Goal: Transaction & Acquisition: Subscribe to service/newsletter

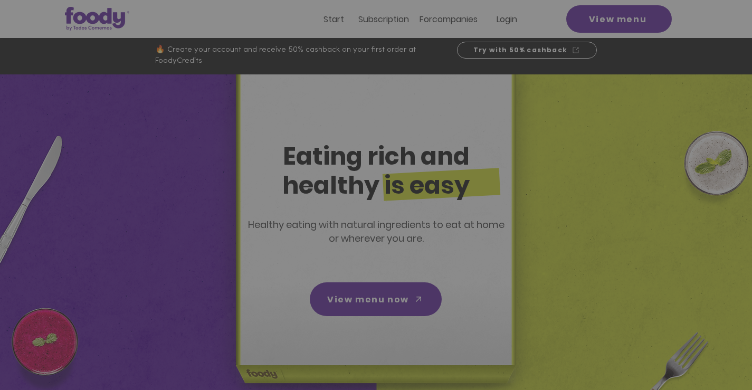
click at [358, 271] on font "CREATE ACCOUNT" at bounding box center [375, 273] width 84 height 8
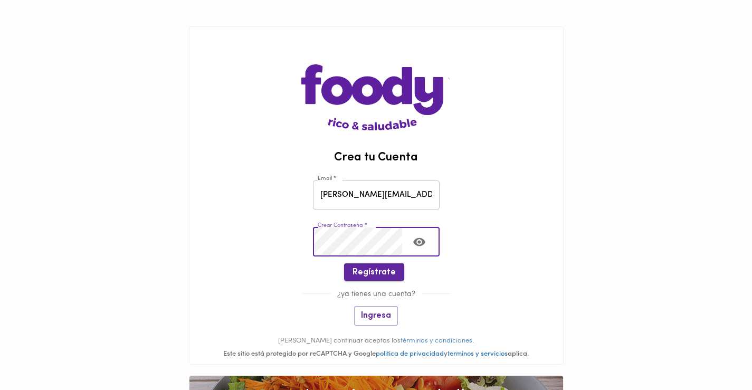
click at [379, 269] on span "Regístrate" at bounding box center [374, 273] width 43 height 10
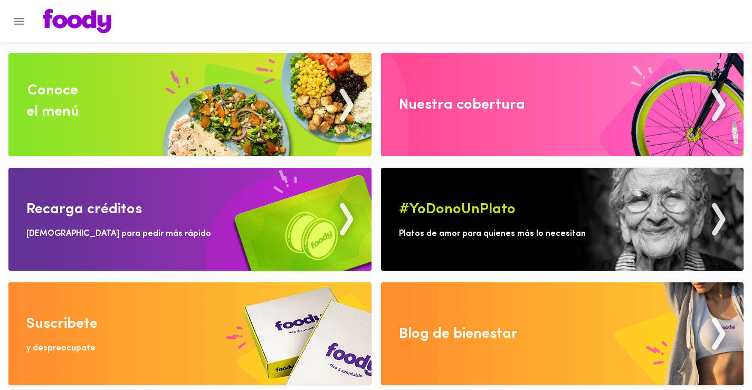
click at [210, 112] on img at bounding box center [189, 104] width 363 height 103
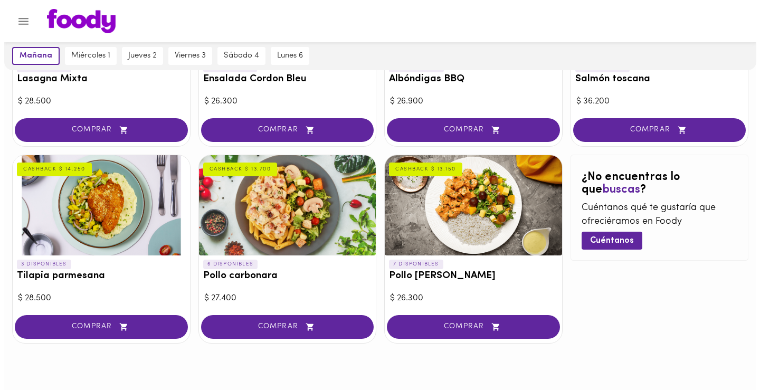
scroll to position [595, 0]
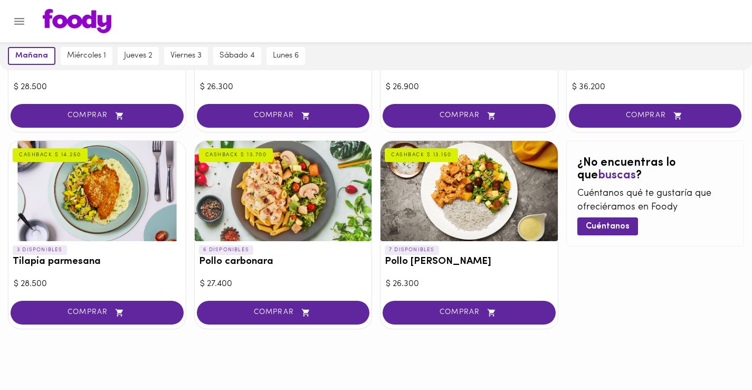
click at [265, 207] on div at bounding box center [283, 191] width 177 height 100
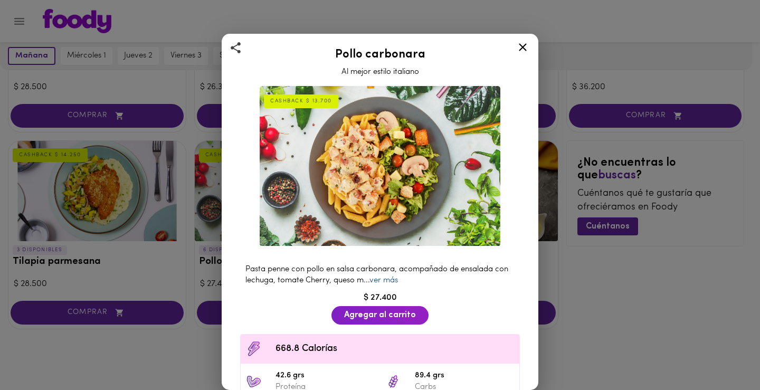
click at [398, 277] on link "ver más" at bounding box center [384, 281] width 29 height 8
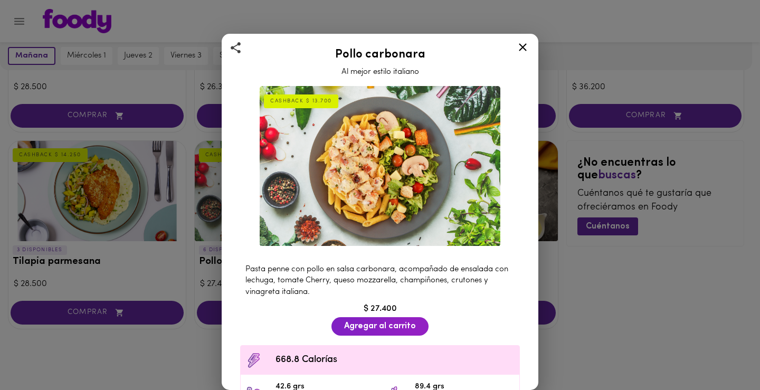
click at [519, 46] on icon at bounding box center [522, 47] width 13 height 13
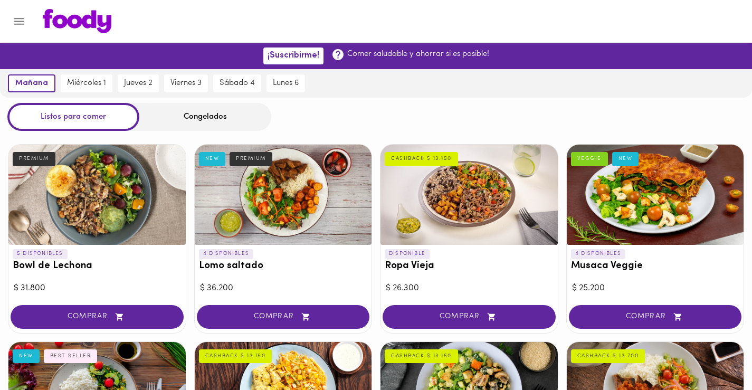
drag, startPoint x: 559, startPoint y: 12, endPoint x: 553, endPoint y: 22, distance: 11.6
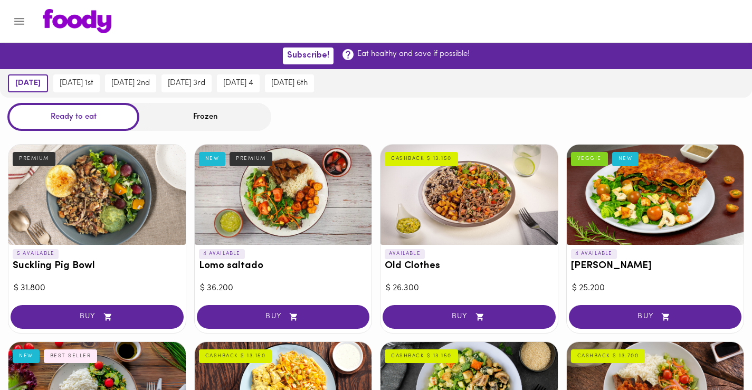
click at [665, 25] on div at bounding box center [385, 21] width 707 height 24
click at [93, 82] on font "Wednesday 1st" at bounding box center [77, 83] width 34 height 8
click at [200, 116] on font "Frozen" at bounding box center [205, 117] width 24 height 8
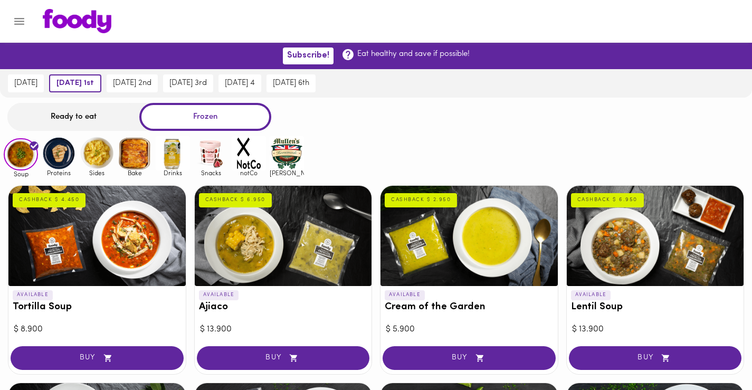
click at [80, 116] on font "Ready to eat" at bounding box center [74, 117] width 46 height 8
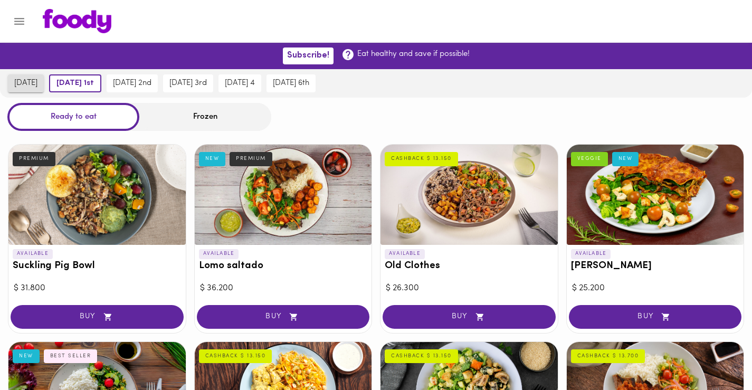
click at [33, 82] on font "tomorrow" at bounding box center [25, 83] width 23 height 8
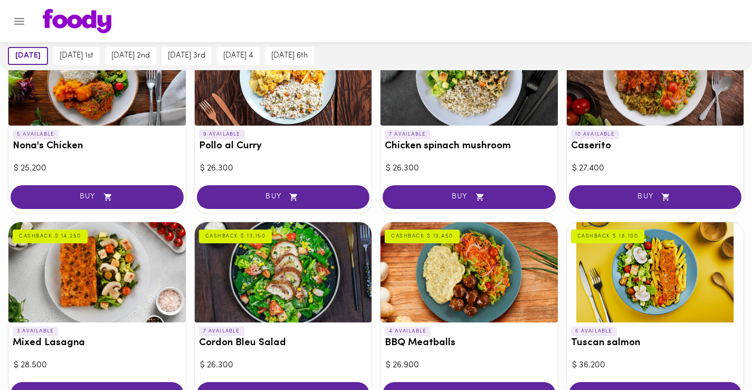
scroll to position [370, 0]
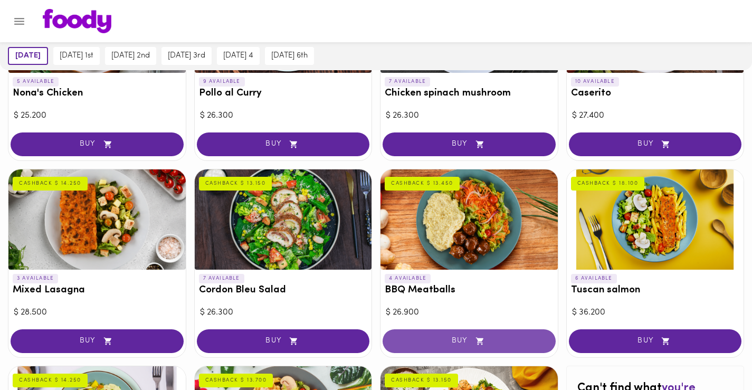
click at [456, 339] on font "BUY" at bounding box center [460, 341] width 16 height 8
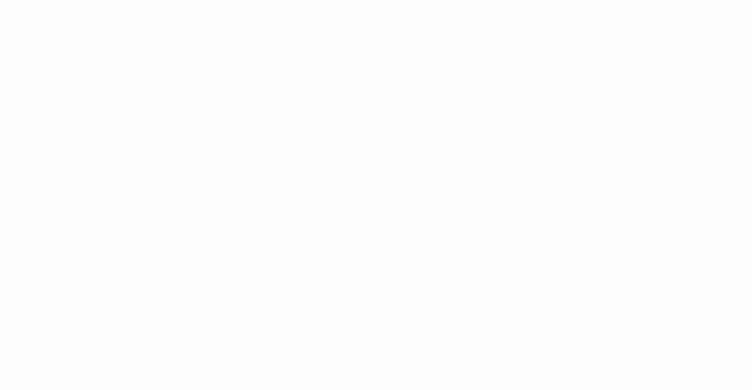
scroll to position [0, 0]
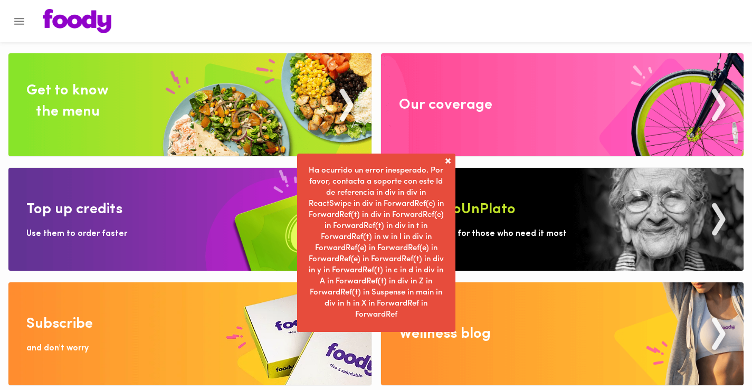
click at [445, 158] on span at bounding box center [448, 161] width 11 height 11
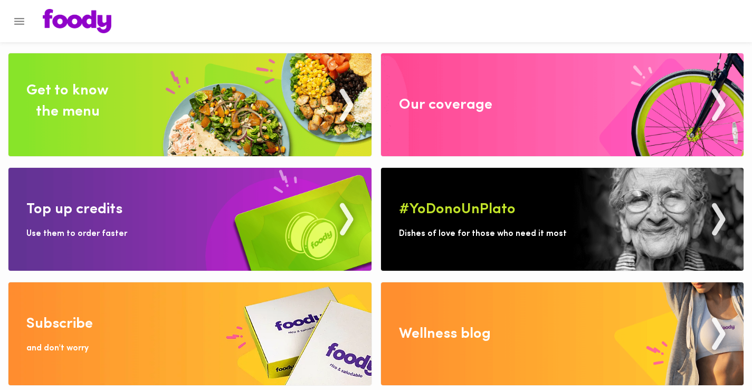
click at [110, 119] on img at bounding box center [189, 104] width 363 height 103
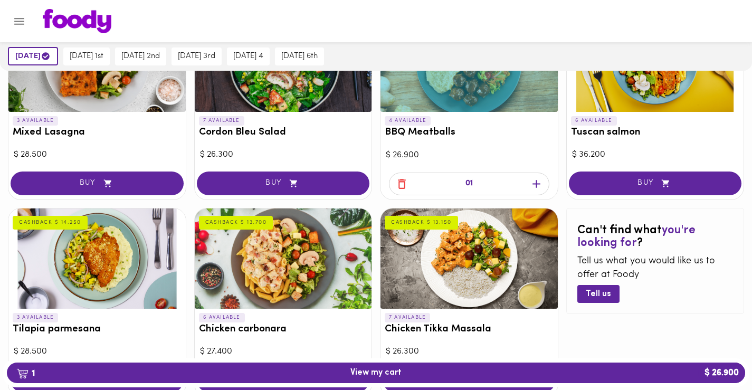
scroll to position [581, 0]
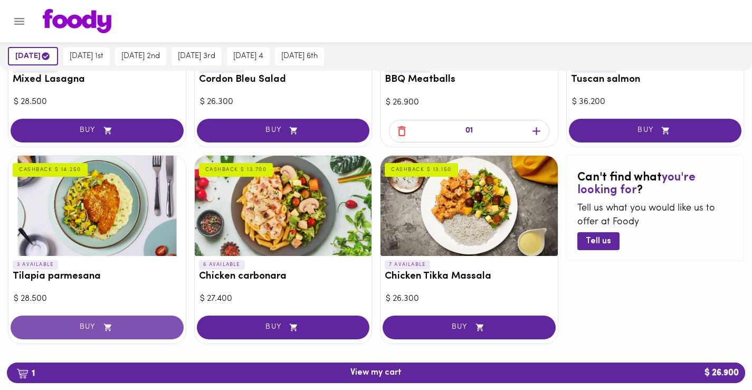
click at [107, 330] on icon "button" at bounding box center [107, 327] width 13 height 9
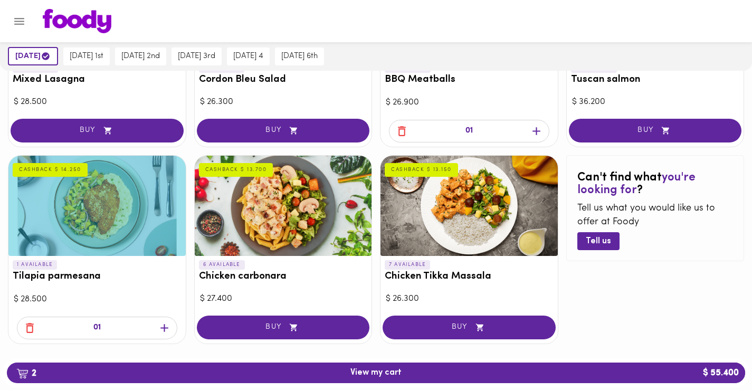
click at [31, 328] on icon "button" at bounding box center [29, 328] width 13 height 13
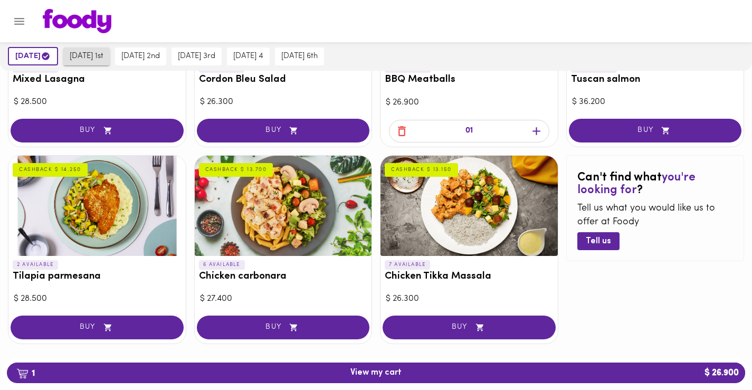
click at [103, 54] on font "Wednesday 1st" at bounding box center [87, 56] width 34 height 8
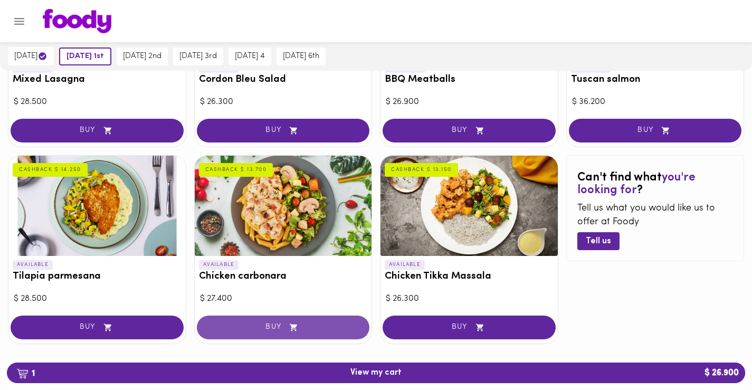
click at [275, 327] on font "BUY" at bounding box center [274, 327] width 16 height 8
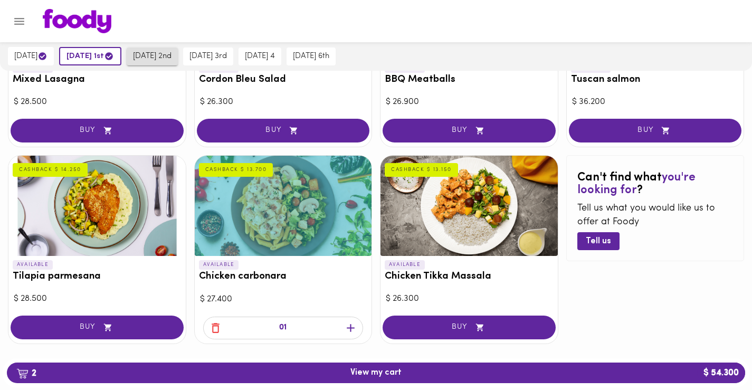
click at [172, 55] on font "Thursday 2nd" at bounding box center [152, 56] width 39 height 8
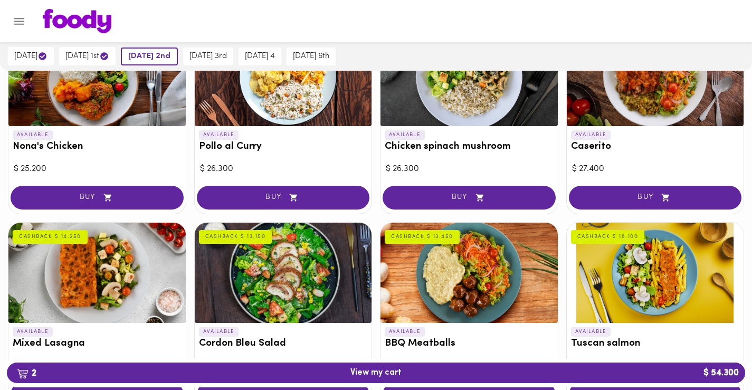
scroll to position [211, 0]
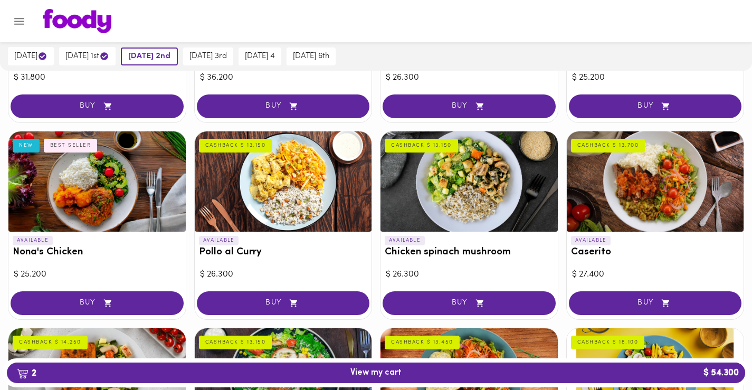
click at [115, 189] on div at bounding box center [96, 181] width 177 height 100
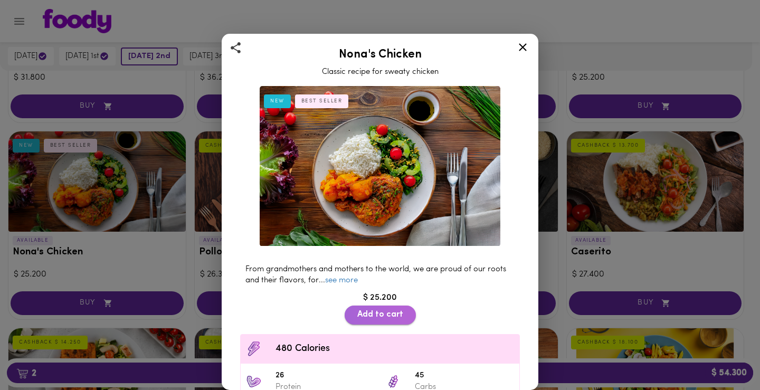
click at [379, 310] on font "Add to cart" at bounding box center [380, 314] width 46 height 8
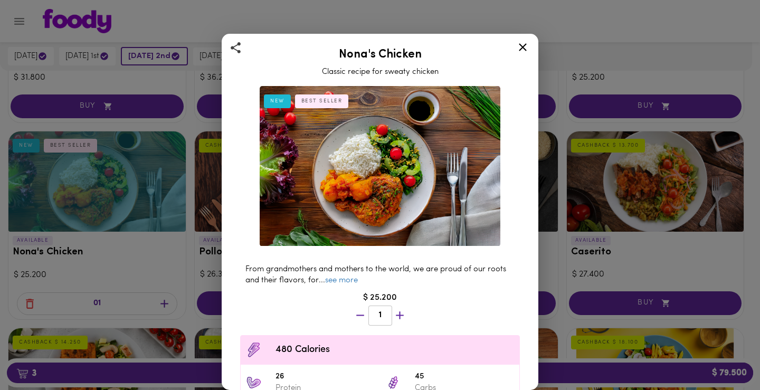
click at [523, 48] on icon at bounding box center [523, 47] width 8 height 8
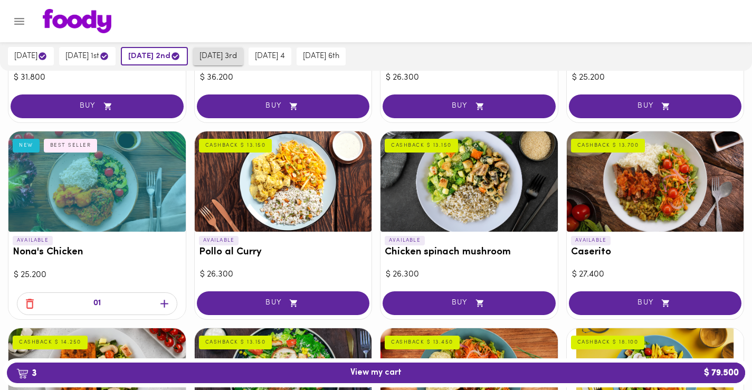
click at [237, 52] on font "Friday 3rd" at bounding box center [218, 56] width 37 height 8
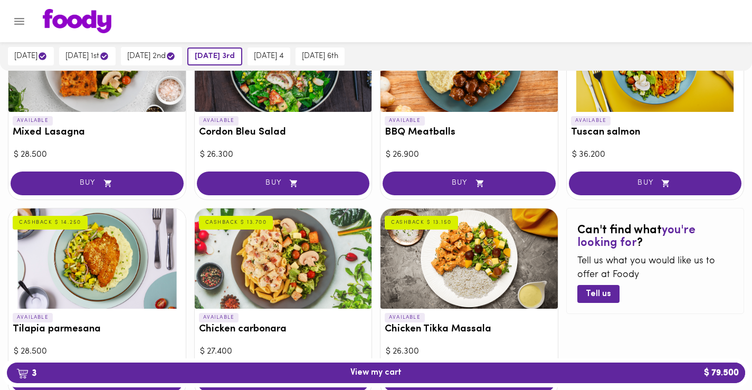
scroll to position [581, 0]
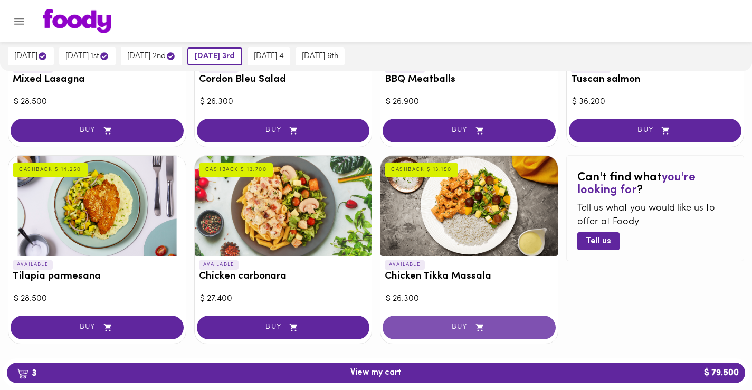
click at [450, 330] on span "BUY" at bounding box center [469, 327] width 147 height 9
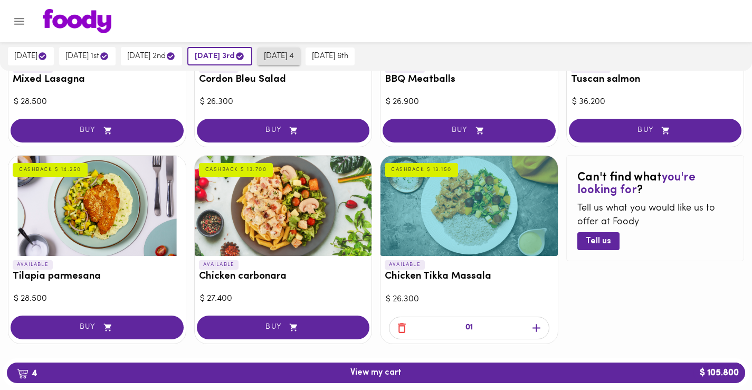
click at [294, 53] on font "Saturday 4" at bounding box center [279, 56] width 30 height 8
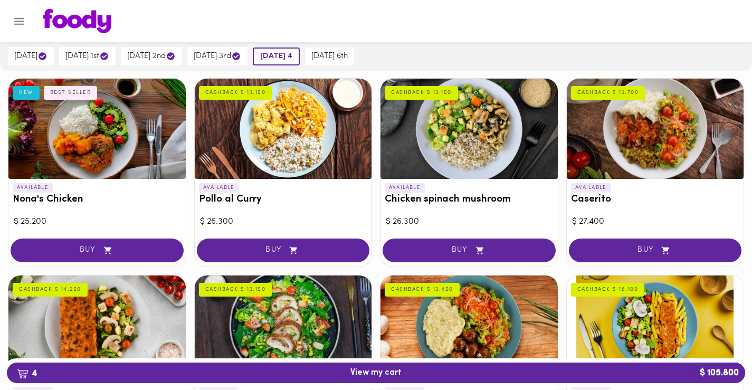
scroll to position [317, 0]
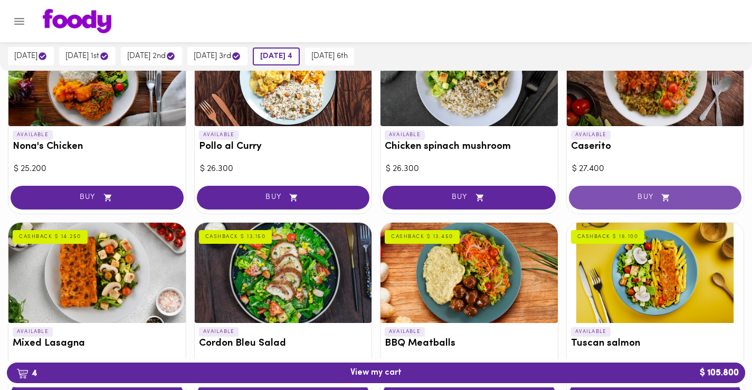
click at [655, 193] on span "BUY" at bounding box center [655, 197] width 147 height 9
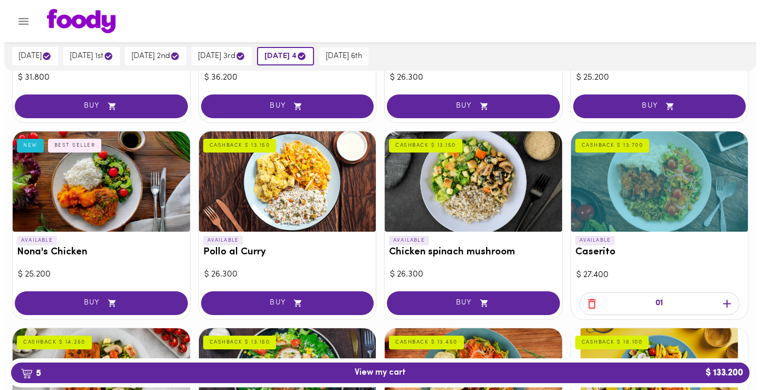
scroll to position [422, 0]
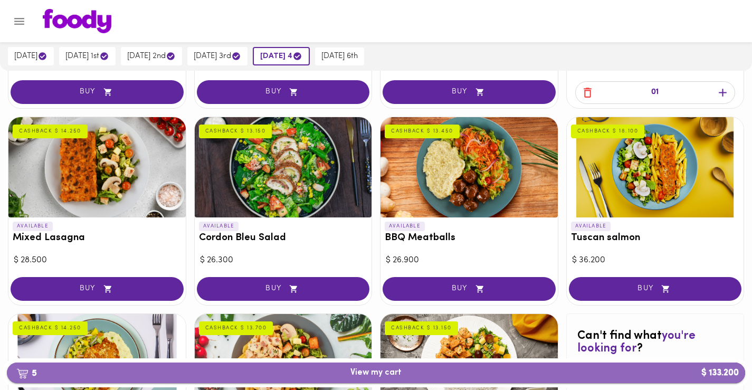
click at [364, 373] on font "View my cart" at bounding box center [376, 373] width 51 height 8
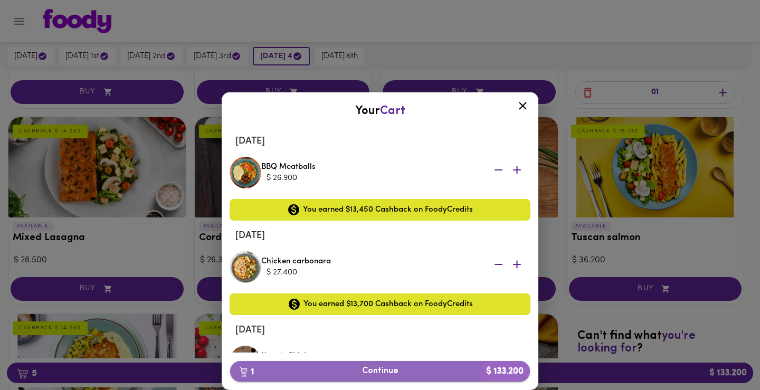
click at [380, 373] on font "Continue" at bounding box center [380, 371] width 36 height 8
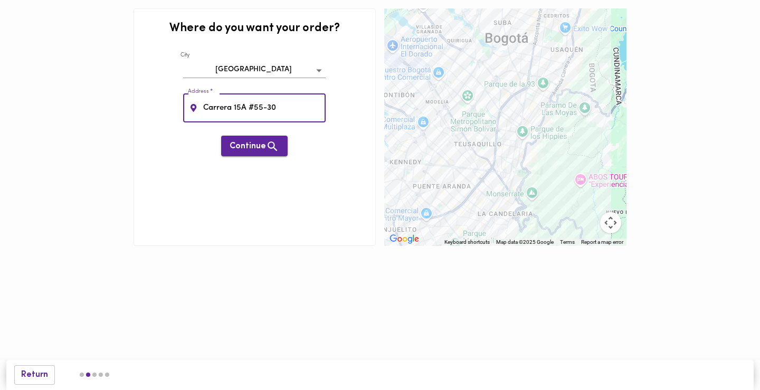
type input "Carrera 15A #55-30"
click at [260, 147] on font "Continue" at bounding box center [248, 146] width 36 height 8
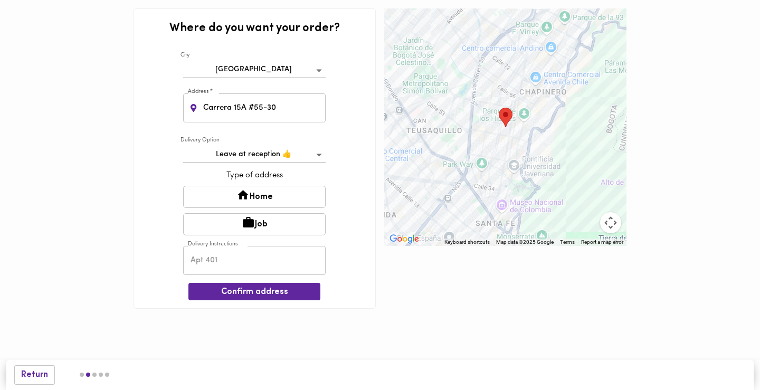
click at [319, 154] on body "0cAFcWeA6EgFtOdIZXdotb2WLNHb-UNiObl7ueEIiaJGLwMln_k9KNQ9E3LcXqvac0uLB3vWmfs3HG7…" at bounding box center [380, 170] width 760 height 341
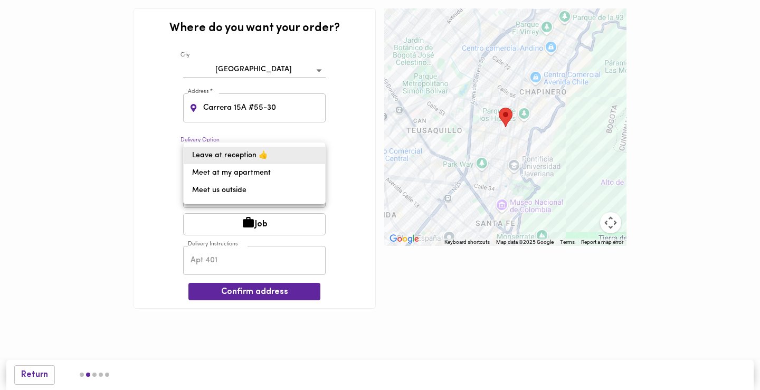
click at [93, 191] on div at bounding box center [380, 195] width 760 height 390
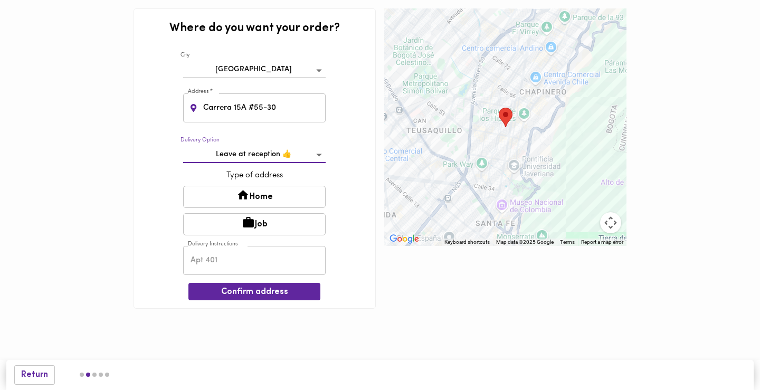
click at [49, 192] on div at bounding box center [67, 158] width 126 height 309
click at [52, 187] on div at bounding box center [67, 158] width 126 height 309
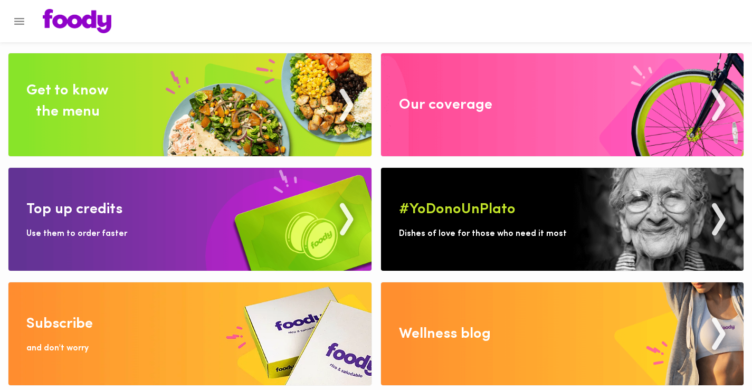
click at [159, 316] on img at bounding box center [189, 333] width 363 height 103
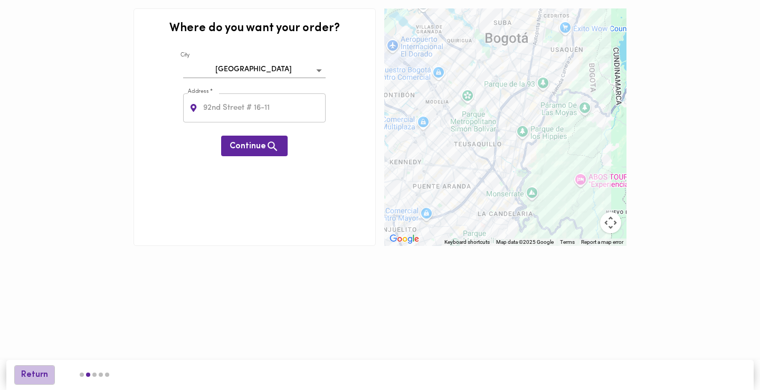
click at [27, 377] on font "Return" at bounding box center [34, 375] width 27 height 8
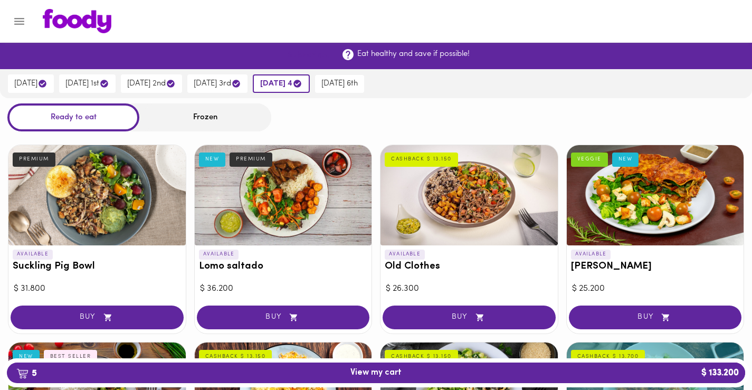
click at [309, 55] on font "Subscribe!" at bounding box center [308, 55] width 42 height 8
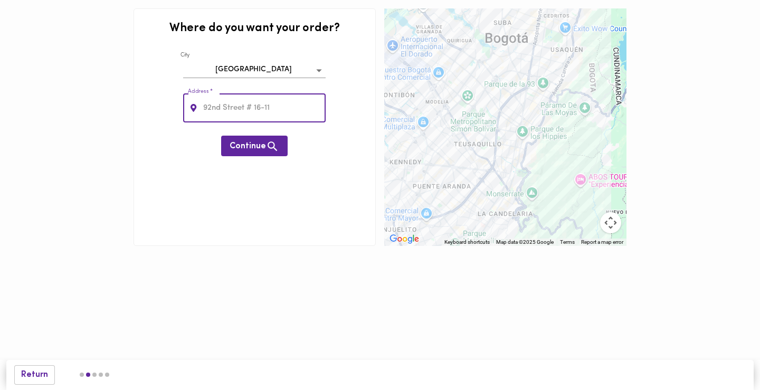
click at [249, 108] on input "text" at bounding box center [263, 107] width 125 height 29
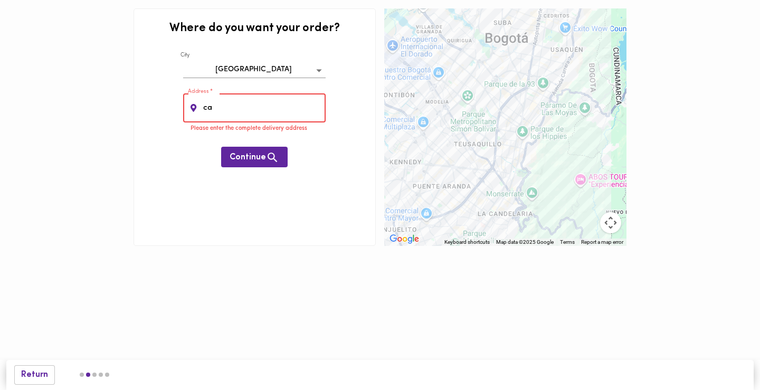
type input "Carrera 15A #55-30"
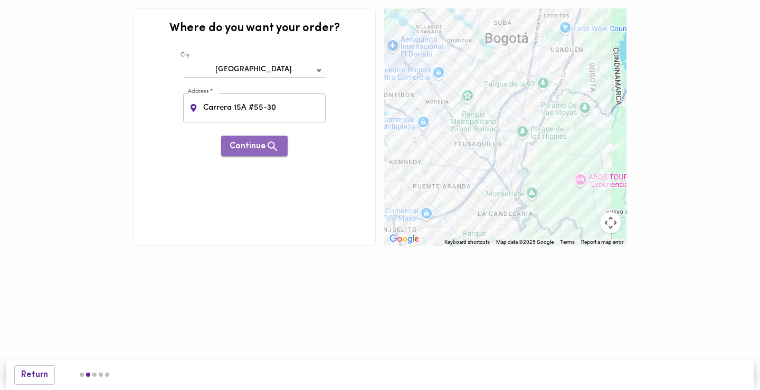
click at [256, 145] on font "Continue" at bounding box center [248, 146] width 36 height 8
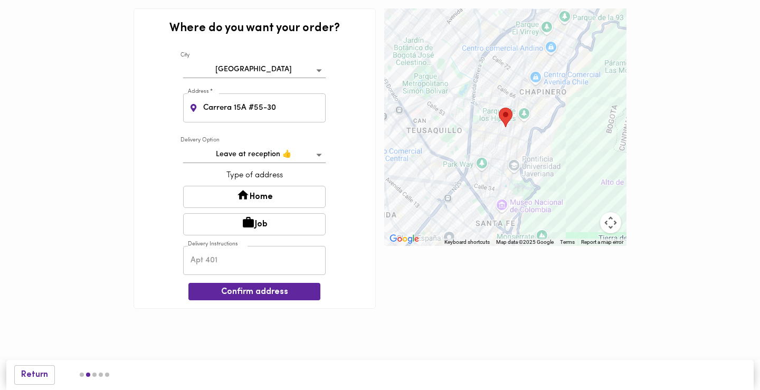
click at [274, 195] on button "Home" at bounding box center [254, 197] width 143 height 22
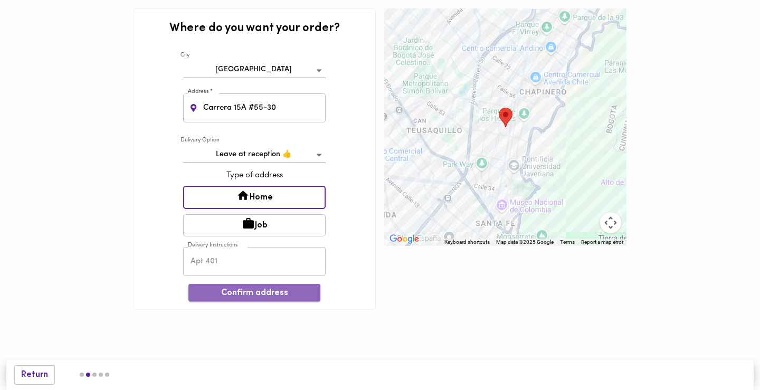
click at [260, 295] on font "Confirm address" at bounding box center [254, 293] width 67 height 8
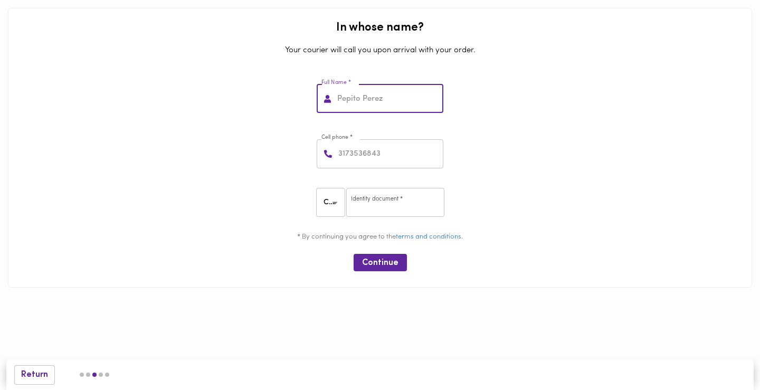
drag, startPoint x: 389, startPoint y: 101, endPoint x: 337, endPoint y: 99, distance: 51.8
click at [337, 99] on input "text" at bounding box center [389, 98] width 108 height 29
type input "Over Morales"
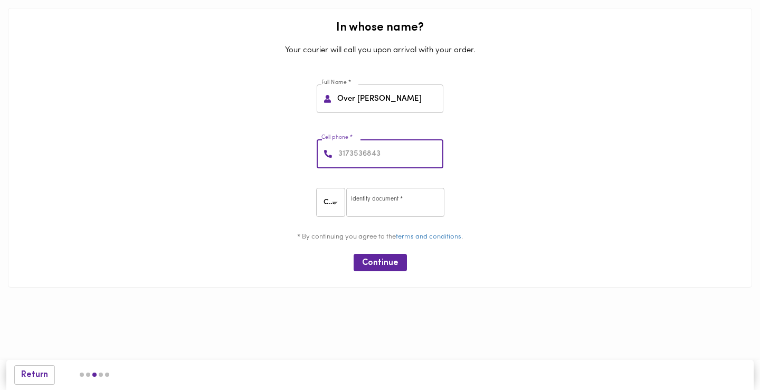
click at [335, 201] on body "0cAFcWeA6EgFtOdIZXdotb2WLNHb-UNiObl7ueEIiaJGLwMln_k9KNQ9E3LcXqvac0uLB3vWmfs3HG7…" at bounding box center [380, 159] width 760 height 319
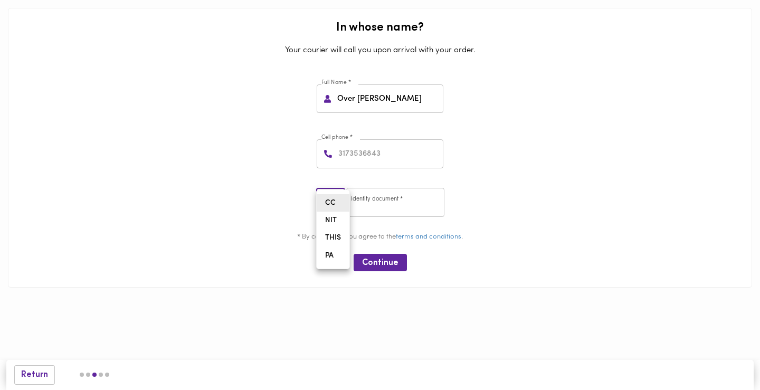
click at [375, 206] on div at bounding box center [380, 195] width 760 height 390
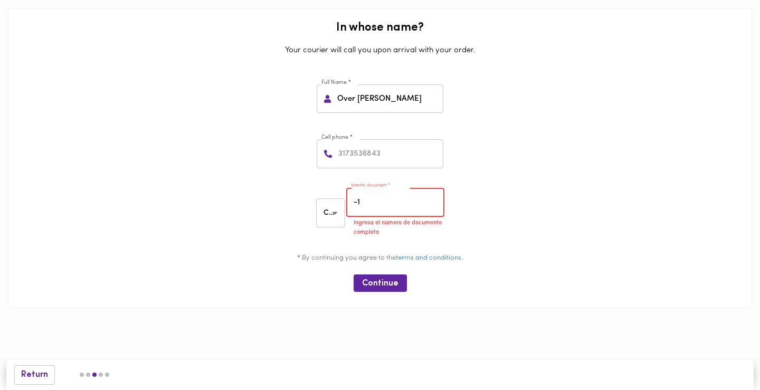
click at [433, 206] on input "-1" at bounding box center [395, 202] width 98 height 29
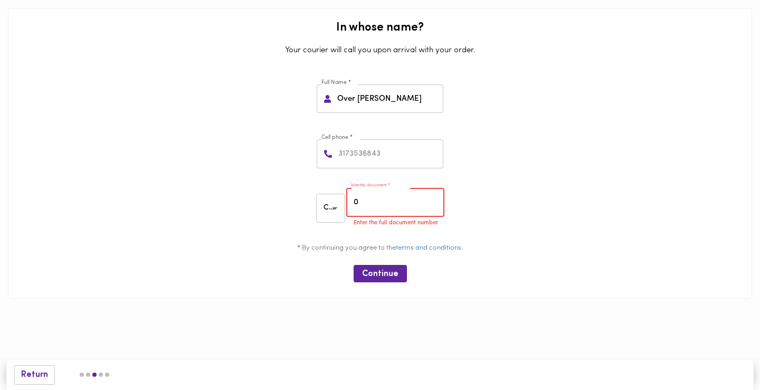
type input "0"
click at [433, 199] on input "0" at bounding box center [395, 202] width 98 height 29
drag, startPoint x: 400, startPoint y: 156, endPoint x: 328, endPoint y: 154, distance: 72.4
click at [328, 154] on div "Cell phone *" at bounding box center [380, 153] width 127 height 29
click at [365, 211] on input "0" at bounding box center [395, 202] width 98 height 29
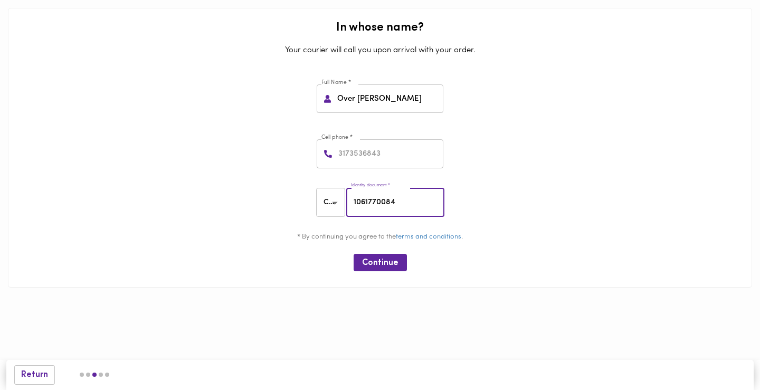
type input "1061770084"
click at [383, 157] on input "number" at bounding box center [389, 153] width 107 height 29
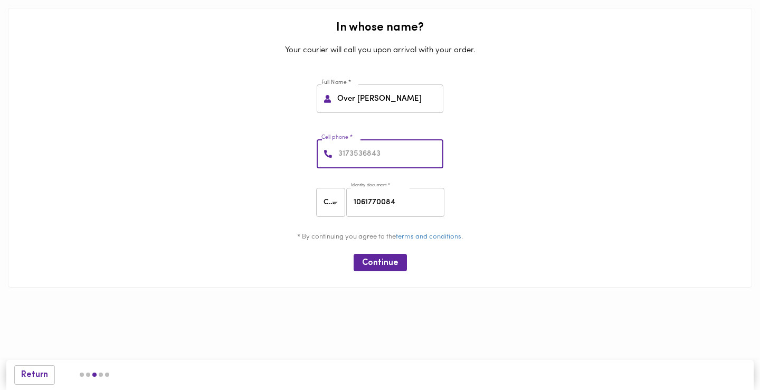
drag, startPoint x: 400, startPoint y: 154, endPoint x: 315, endPoint y: 150, distance: 85.1
click at [315, 150] on div "Cell phone * Cell phone *" at bounding box center [380, 154] width 132 height 34
type input "3134185948"
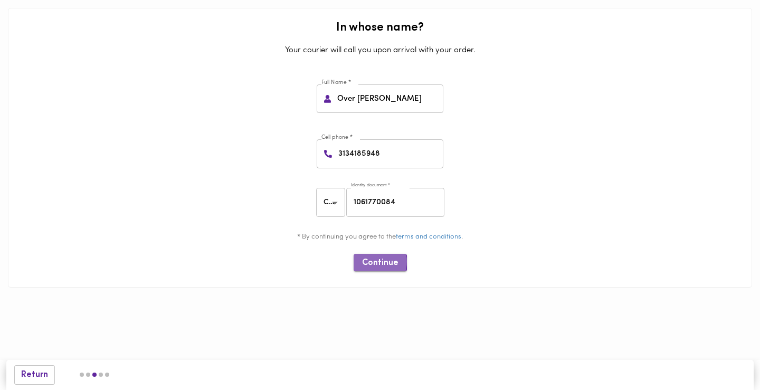
click at [371, 262] on font "Continue" at bounding box center [380, 263] width 36 height 8
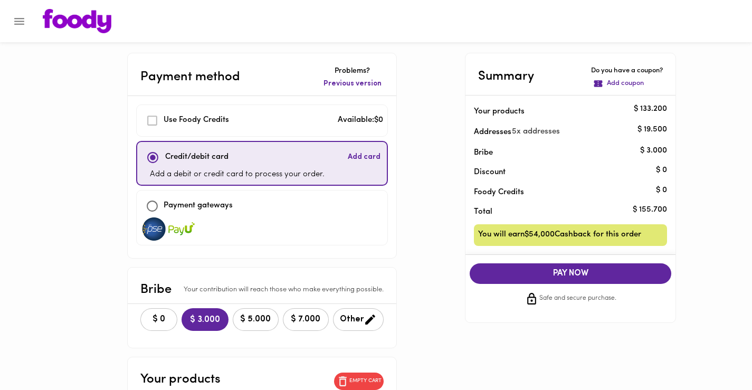
click at [23, 16] on icon "Menu" at bounding box center [19, 21] width 13 height 13
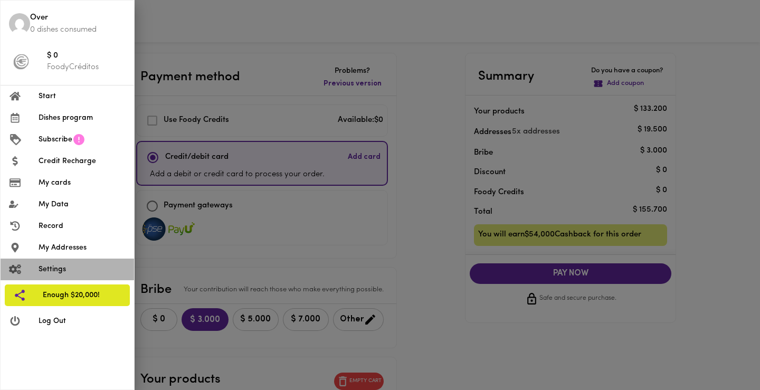
click at [48, 272] on font "Settings" at bounding box center [52, 270] width 27 height 8
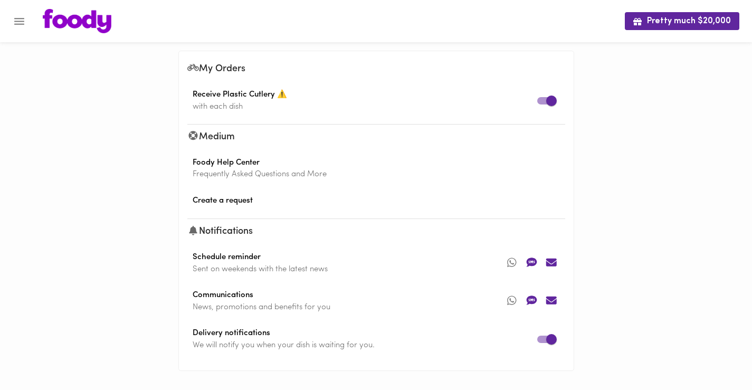
scroll to position [13, 0]
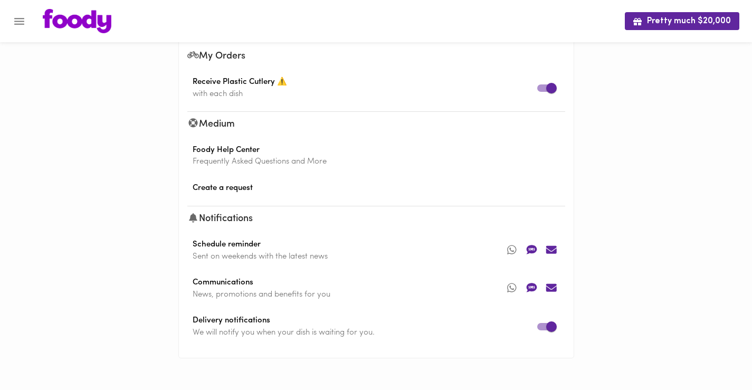
click at [228, 148] on font "Foody Help Center" at bounding box center [226, 150] width 67 height 8
click at [215, 188] on font "Create a request" at bounding box center [223, 188] width 60 height 8
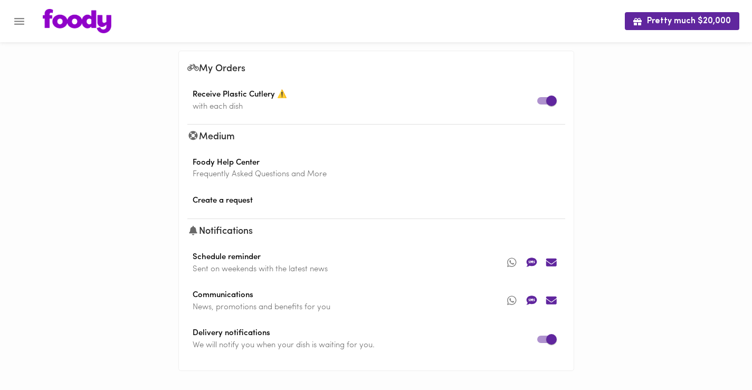
click at [20, 18] on icon "Menu" at bounding box center [19, 21] width 10 height 7
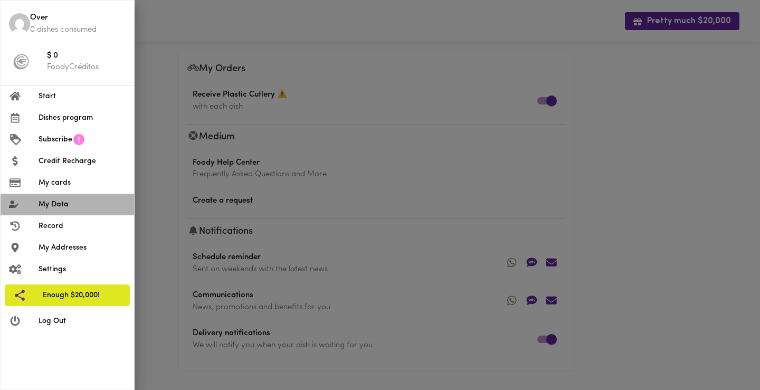
click at [53, 201] on font "My Data" at bounding box center [54, 205] width 30 height 8
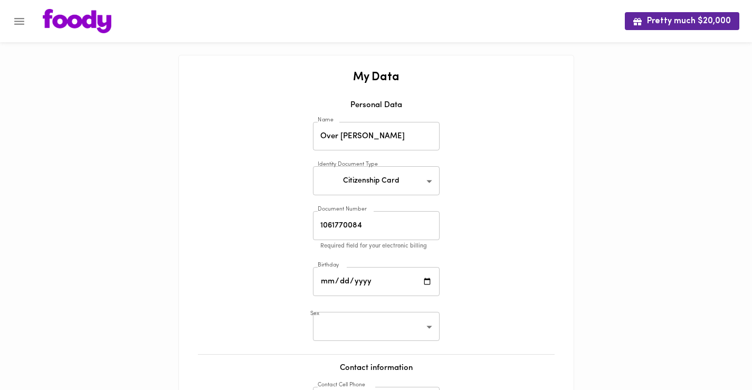
click at [16, 17] on icon "Menu" at bounding box center [19, 21] width 13 height 13
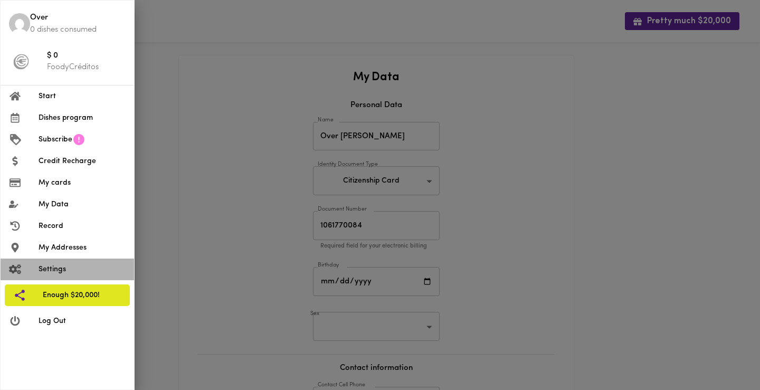
click at [49, 267] on font "Settings" at bounding box center [52, 270] width 27 height 8
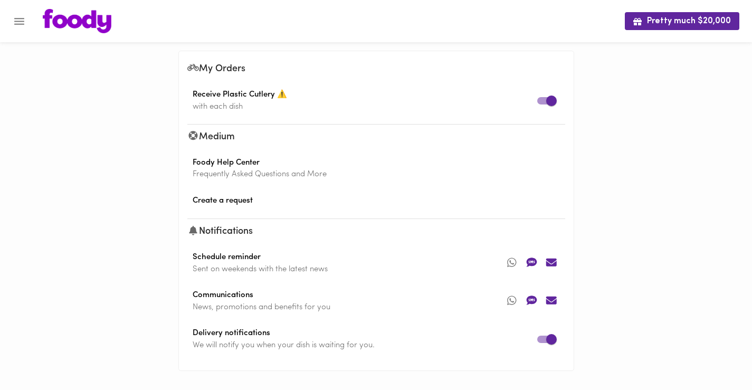
click at [23, 23] on icon "Menu" at bounding box center [19, 21] width 13 height 13
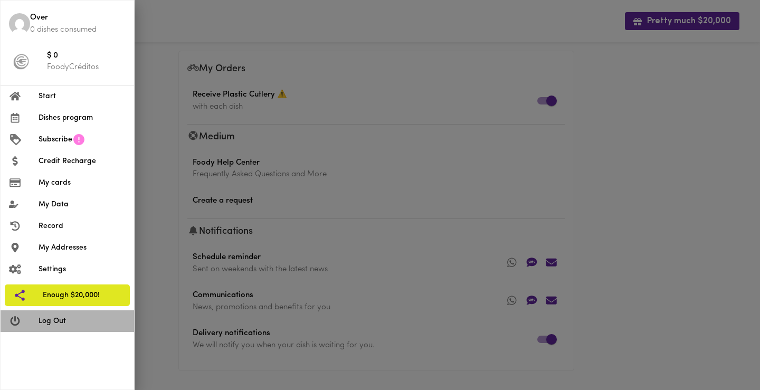
click at [53, 322] on font "Log Out" at bounding box center [52, 321] width 27 height 8
